Goal: Complete application form

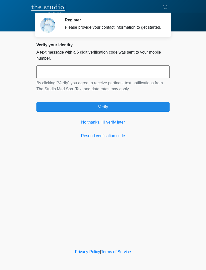
click at [106, 125] on link "No thanks, I'll verify later" at bounding box center [102, 122] width 133 height 6
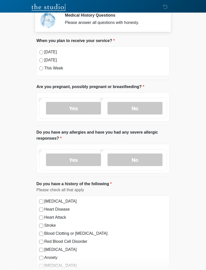
scroll to position [35, 0]
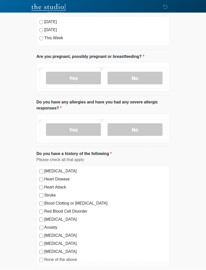
click at [141, 76] on label "No" at bounding box center [135, 78] width 55 height 13
click at [125, 139] on div "Yes No" at bounding box center [103, 129] width 128 height 21
click at [129, 127] on label "No" at bounding box center [135, 129] width 55 height 13
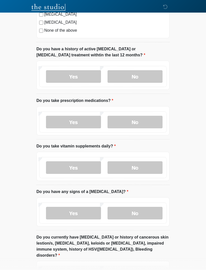
scroll to position [285, 0]
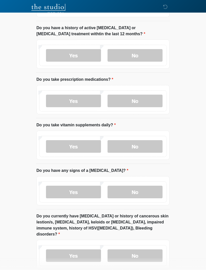
click at [119, 55] on label "No" at bounding box center [135, 55] width 55 height 13
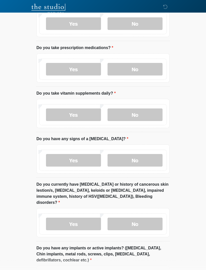
click at [59, 70] on label "Yes" at bounding box center [73, 69] width 55 height 13
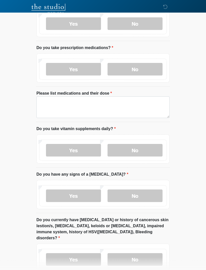
scroll to position [317, 0]
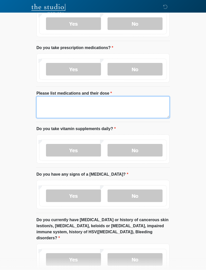
click at [131, 112] on textarea "Please list medications and their dose" at bounding box center [102, 107] width 133 height 22
type textarea "**********"
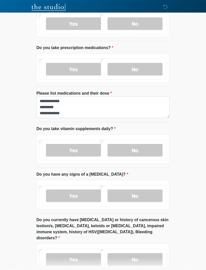
click at [67, 150] on label "Yes" at bounding box center [73, 150] width 55 height 13
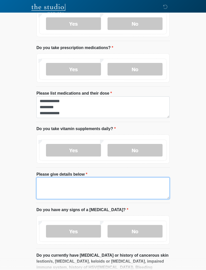
click at [97, 181] on textarea "Please give details below" at bounding box center [102, 188] width 133 height 22
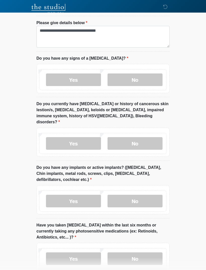
scroll to position [471, 0]
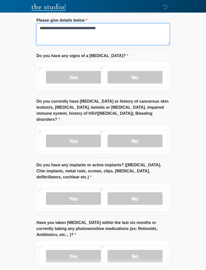
type textarea "**********"
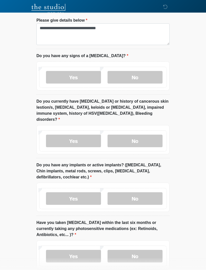
click at [142, 139] on label "No" at bounding box center [135, 140] width 55 height 13
click at [137, 196] on label "No" at bounding box center [135, 198] width 55 height 13
click at [133, 254] on label "No" at bounding box center [135, 256] width 55 height 13
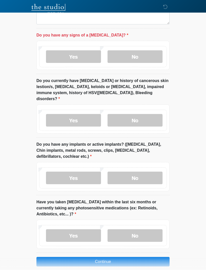
click at [146, 55] on label "No" at bounding box center [135, 56] width 55 height 13
click at [130, 257] on button "Continue" at bounding box center [102, 262] width 133 height 10
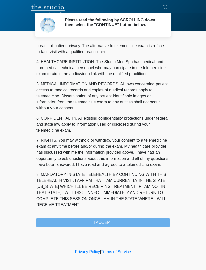
scroll to position [128, 0]
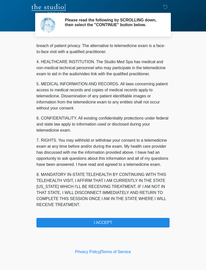
click at [127, 223] on button "I ACCEPT" at bounding box center [102, 223] width 133 height 10
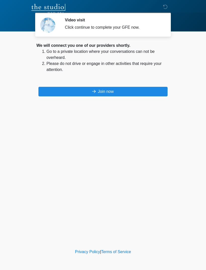
click at [117, 93] on button "Join now" at bounding box center [102, 92] width 129 height 10
